Goal: Find specific page/section: Find specific page/section

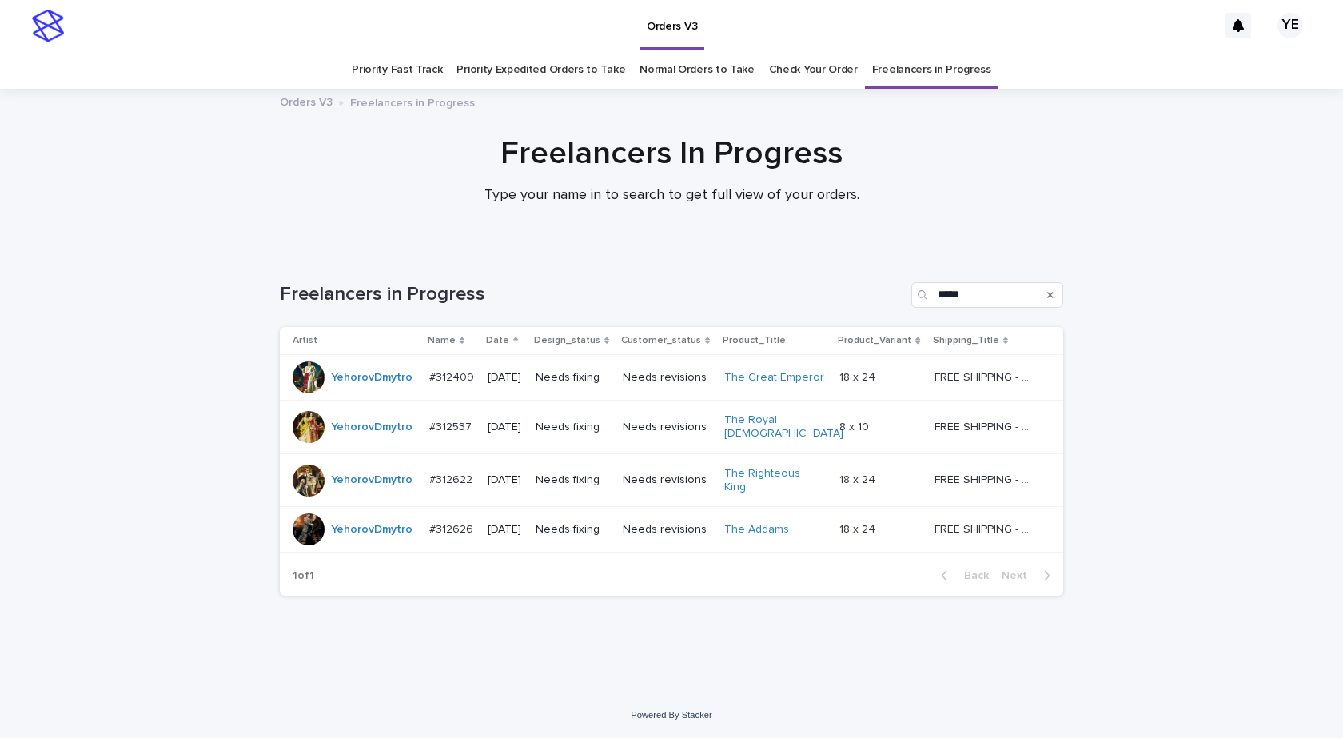
click at [117, 404] on div "Loading... Saving… Loading... Saving… Freelancers in Progress ***** Artist Name…" at bounding box center [671, 471] width 1343 height 442
click at [353, 435] on div "YehorovDmytro" at bounding box center [372, 427] width 82 height 26
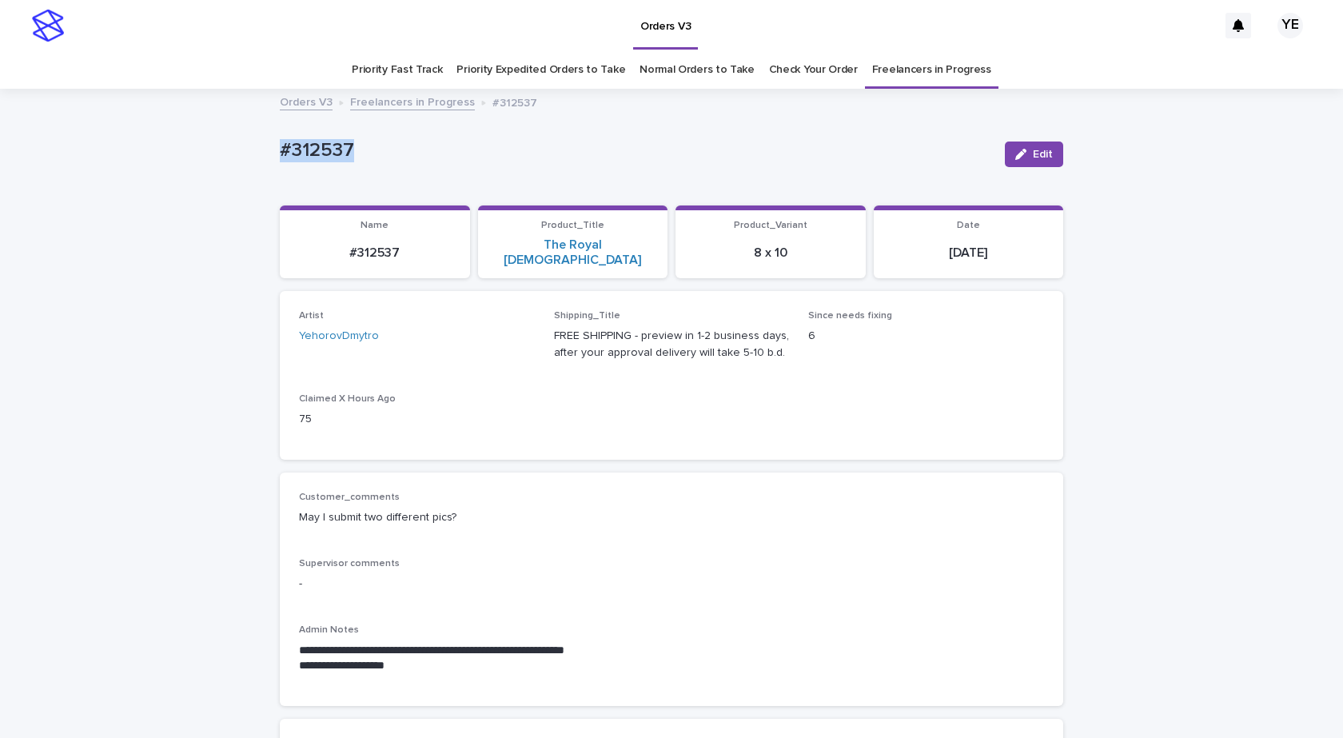
drag, startPoint x: 273, startPoint y: 163, endPoint x: 222, endPoint y: 164, distance: 50.4
